Goal: Communication & Community: Share content

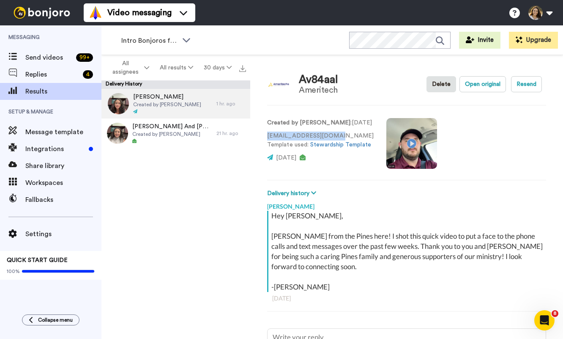
type textarea "x"
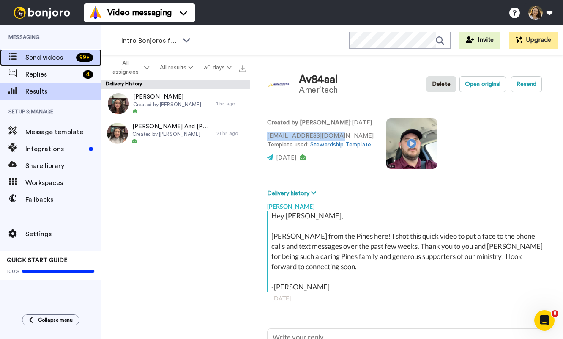
click at [48, 49] on div "Send videos 99 +" at bounding box center [50, 57] width 101 height 17
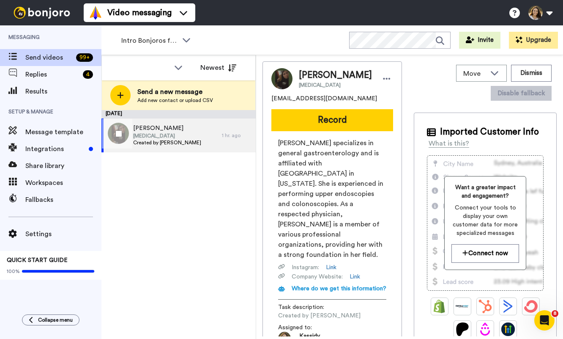
click at [175, 139] on span "Created by [PERSON_NAME]" at bounding box center [167, 142] width 68 height 7
click at [192, 131] on span "[PERSON_NAME]" at bounding box center [167, 128] width 68 height 8
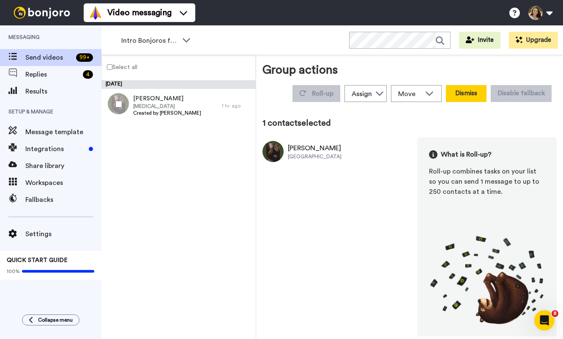
click at [471, 94] on button "Dismiss" at bounding box center [466, 93] width 41 height 17
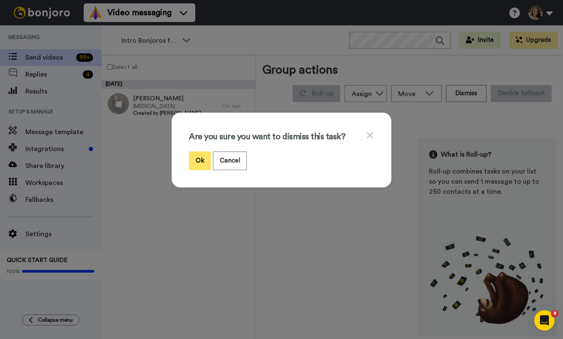
click at [206, 159] on button "Ok" at bounding box center [200, 160] width 22 height 18
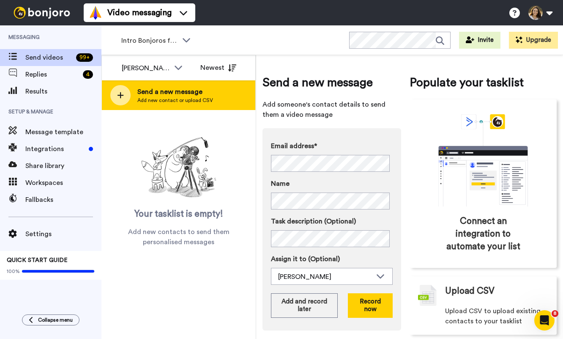
click at [192, 93] on span "Send a new message" at bounding box center [175, 92] width 76 height 10
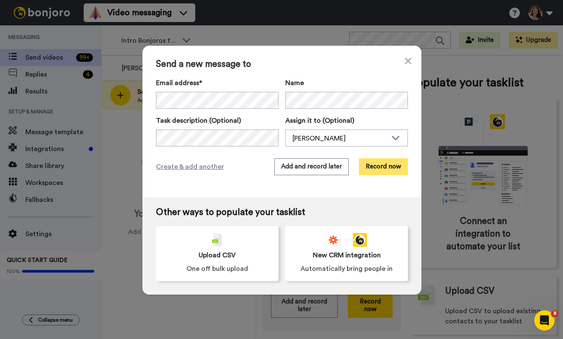
click at [371, 167] on button "Record now" at bounding box center [383, 166] width 49 height 17
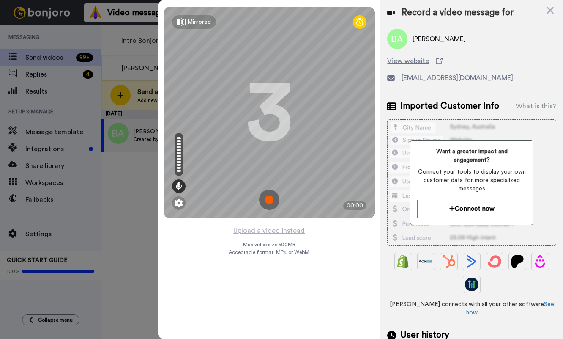
click at [268, 200] on img at bounding box center [269, 199] width 20 height 20
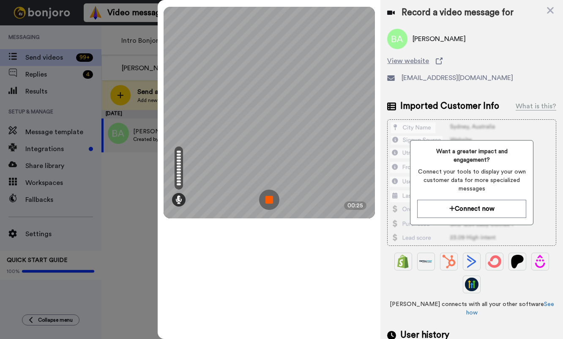
click at [268, 200] on img at bounding box center [269, 199] width 20 height 20
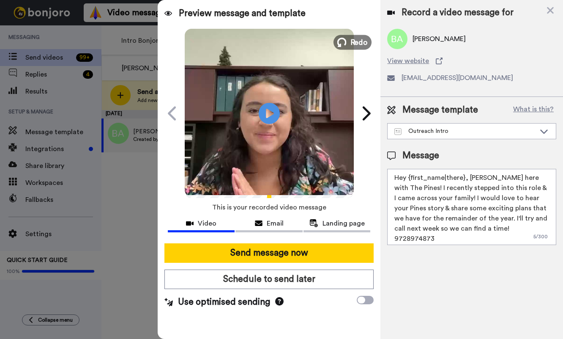
click at [359, 42] on span "Redo" at bounding box center [359, 41] width 18 height 11
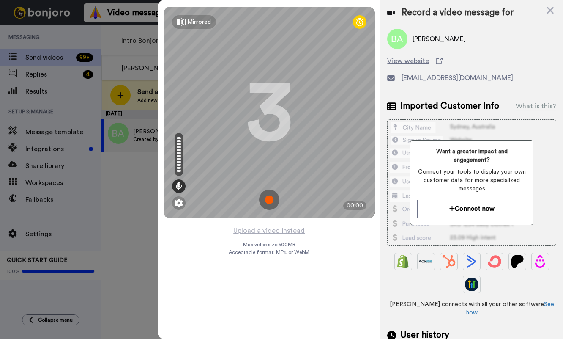
click at [268, 200] on img at bounding box center [269, 199] width 20 height 20
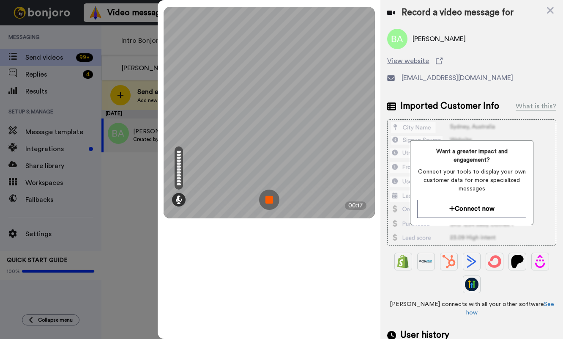
click at [268, 200] on img at bounding box center [269, 199] width 20 height 20
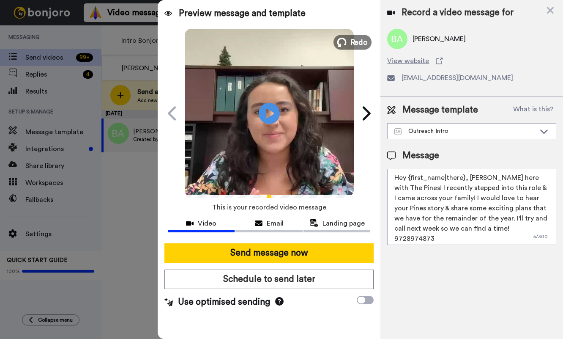
click at [353, 38] on span "Redo" at bounding box center [359, 41] width 18 height 11
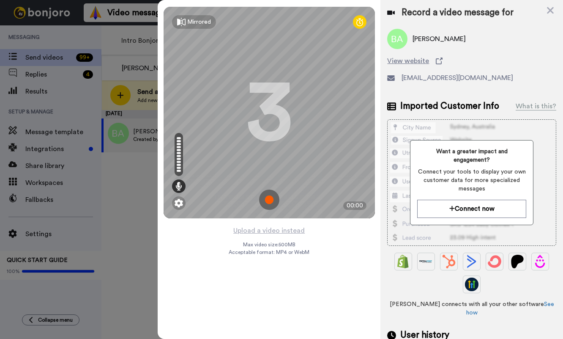
click at [272, 205] on img at bounding box center [269, 199] width 20 height 20
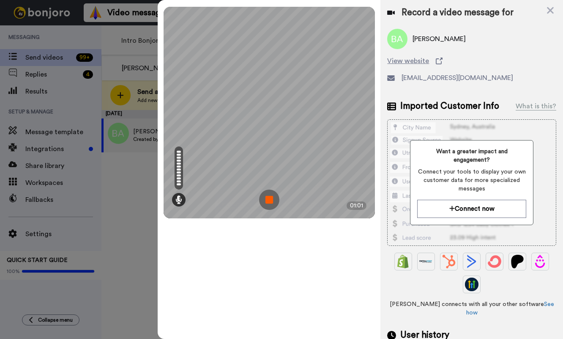
click at [272, 205] on img at bounding box center [269, 199] width 20 height 20
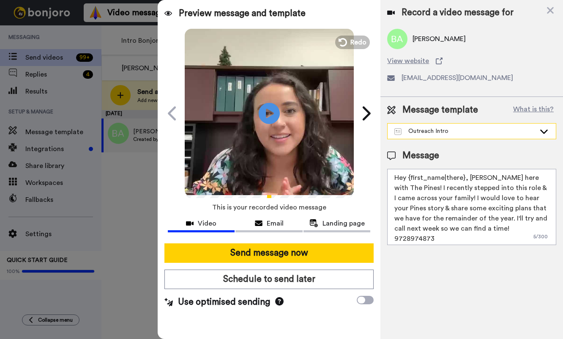
click at [442, 138] on div "Outreach Intro" at bounding box center [472, 130] width 168 height 15
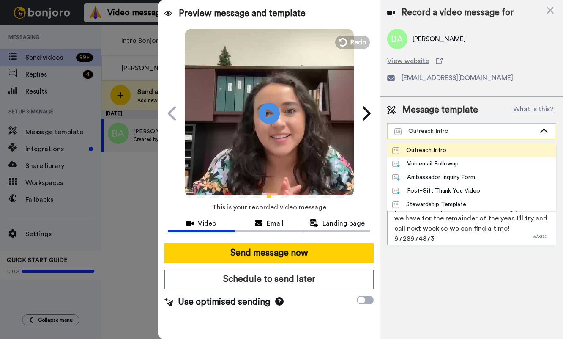
click at [442, 138] on div "Outreach Intro" at bounding box center [472, 130] width 168 height 15
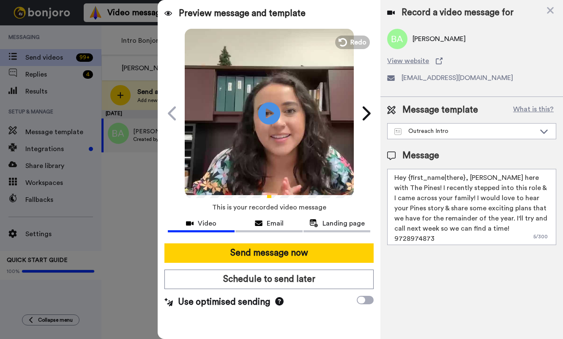
click at [265, 112] on icon at bounding box center [269, 113] width 22 height 22
drag, startPoint x: 464, startPoint y: 176, endPoint x: 410, endPoint y: 177, distance: 54.1
click at [410, 177] on textarea "Hey {first_name|there}, Kassidy Sanders here with The Pines! I recently stepped…" at bounding box center [471, 207] width 169 height 76
click at [465, 228] on textarea "Hey Bradley, Kassidy Sanders here with The Pines! I recently stepped into this …" at bounding box center [471, 207] width 169 height 76
click at [479, 228] on textarea "Hey Bradley, Kassidy Sanders here with The Pines! I recently stepped into this …" at bounding box center [471, 207] width 169 height 76
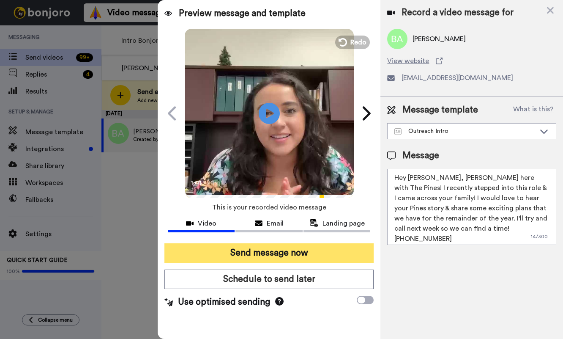
type textarea "Hey Bradley, Kassidy Sanders here with The Pines! I recently stepped into this …"
click at [248, 251] on button "Send message now" at bounding box center [268, 252] width 209 height 19
